Goal: Navigation & Orientation: Find specific page/section

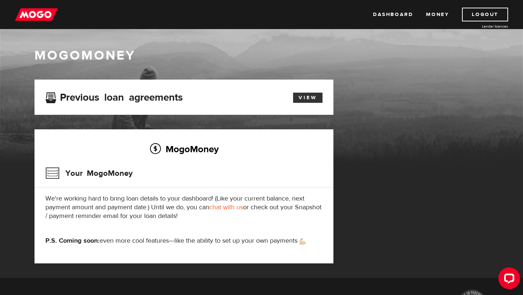
click at [304, 96] on link "View" at bounding box center [307, 98] width 29 height 10
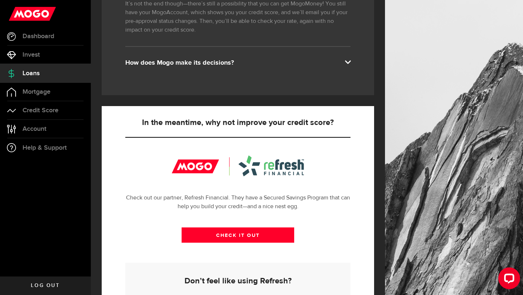
scroll to position [239, 0]
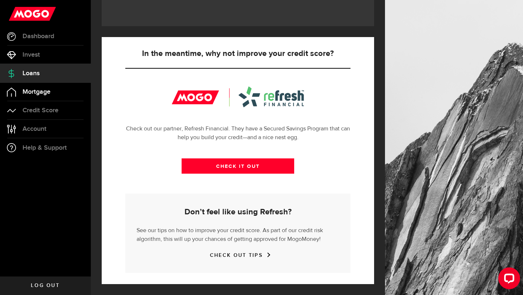
click at [39, 93] on span "Mortgage" at bounding box center [37, 92] width 28 height 7
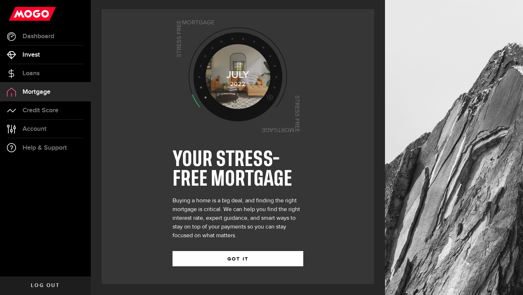
click at [37, 53] on span "Invest" at bounding box center [31, 55] width 17 height 7
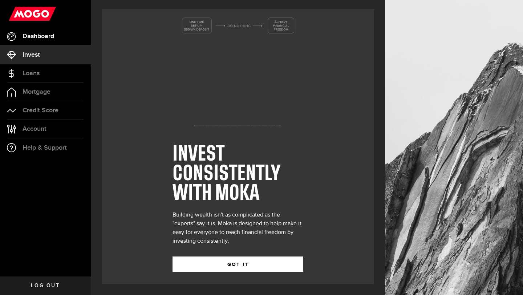
click at [43, 37] on span "Dashboard" at bounding box center [39, 36] width 32 height 7
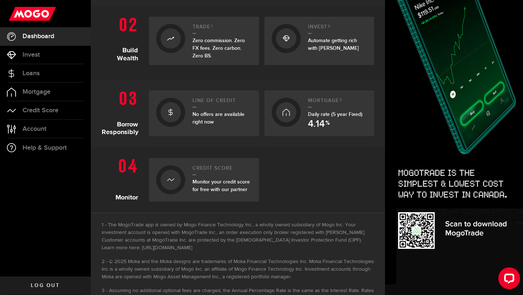
scroll to position [260, 0]
